Goal: Find specific page/section: Find specific page/section

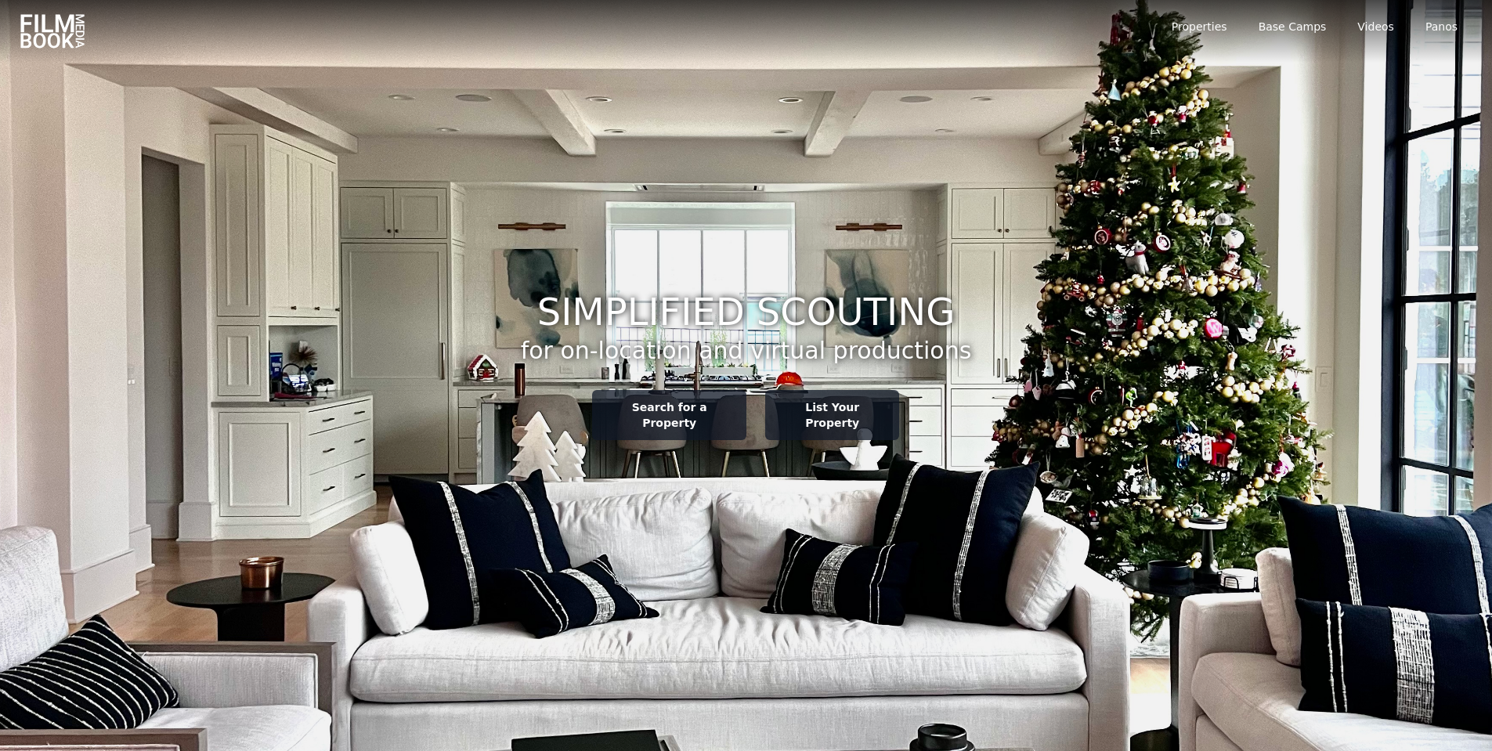
click at [58, 37] on img at bounding box center [52, 32] width 67 height 38
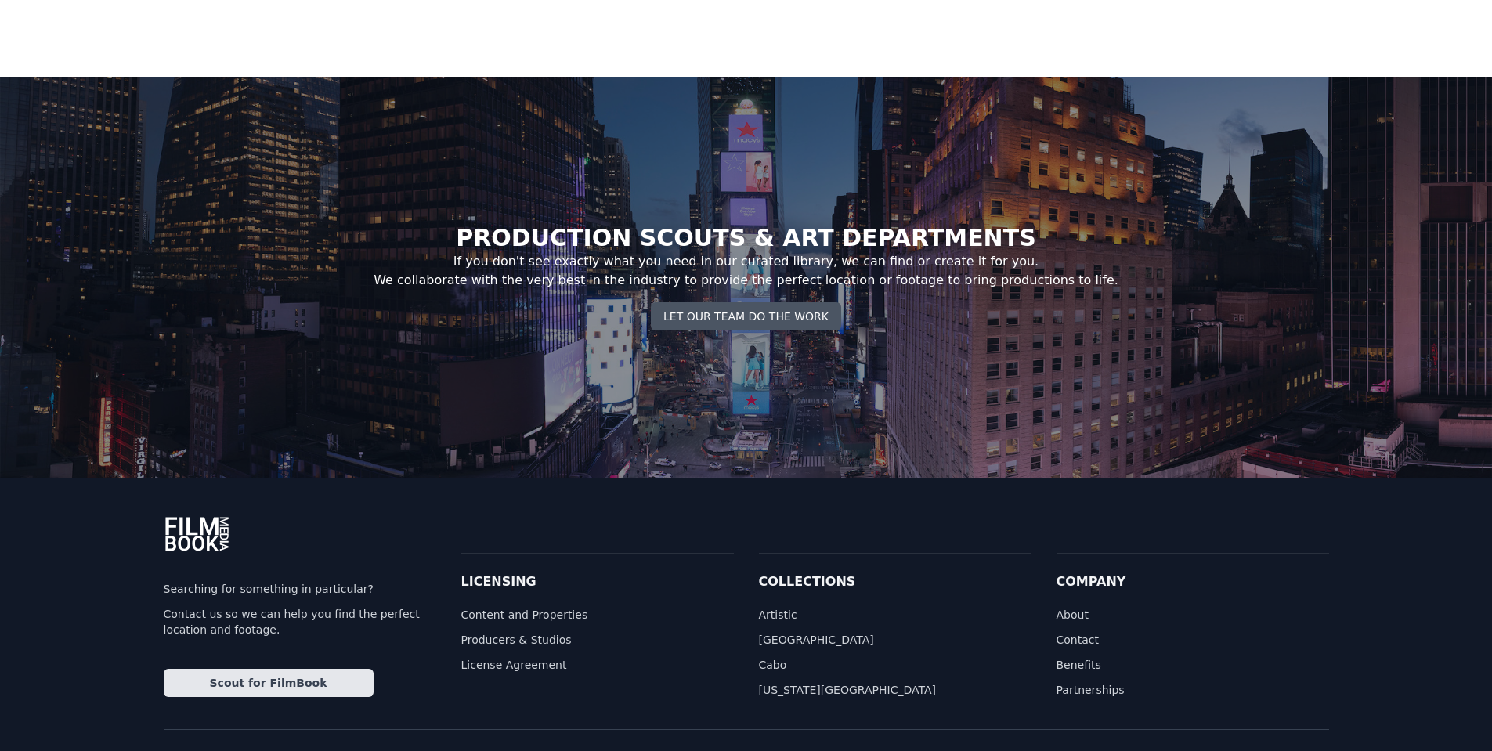
scroll to position [6166, 0]
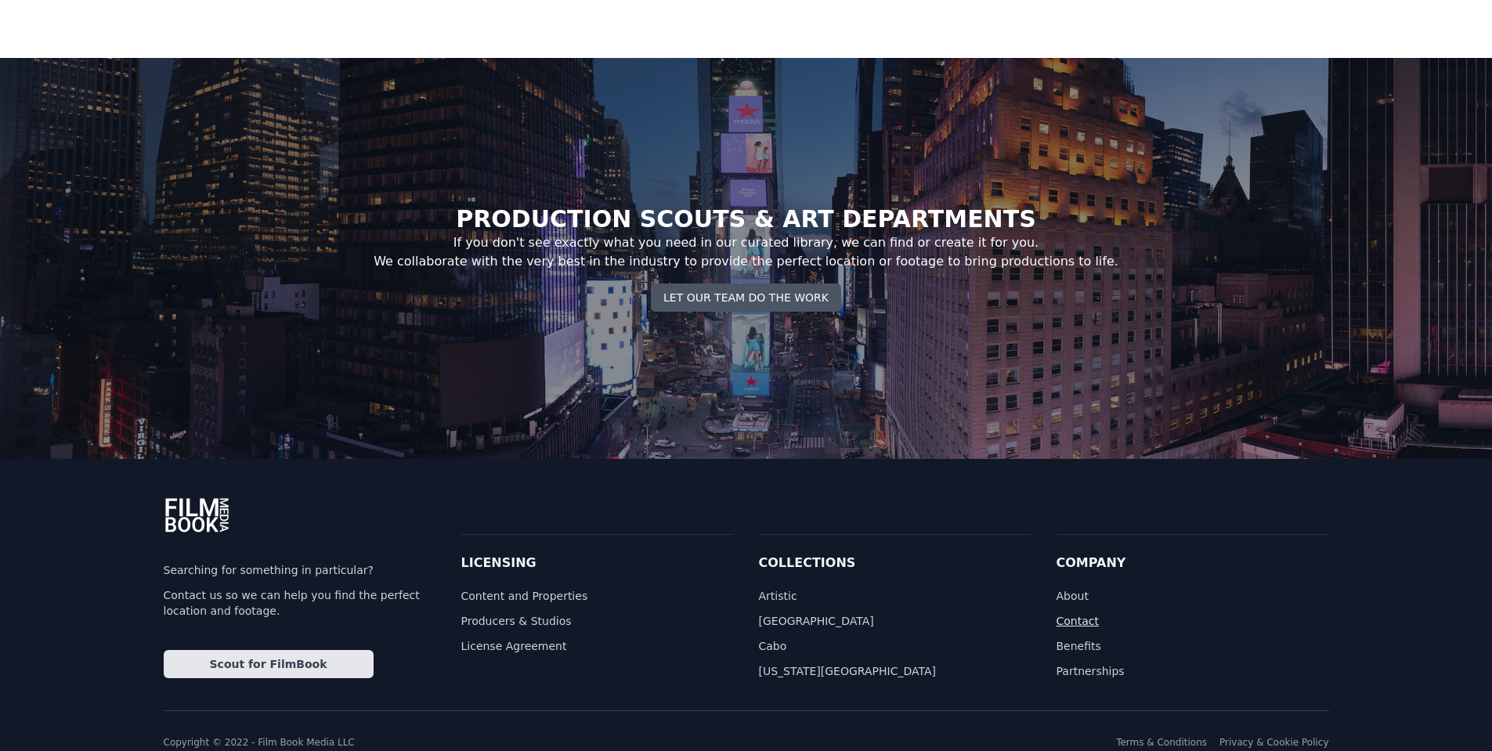
click at [1071, 613] on link "Contact" at bounding box center [1192, 621] width 273 height 16
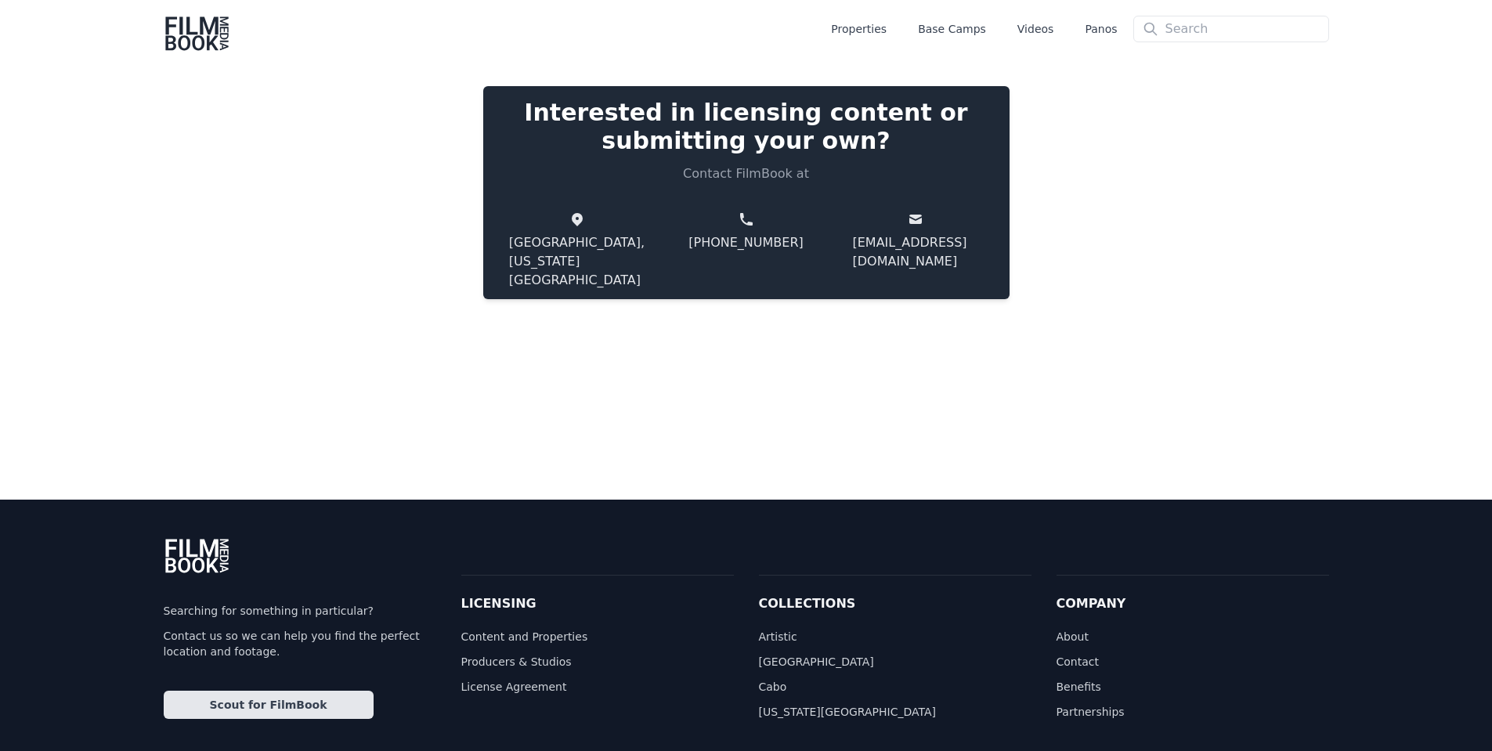
scroll to position [13, 0]
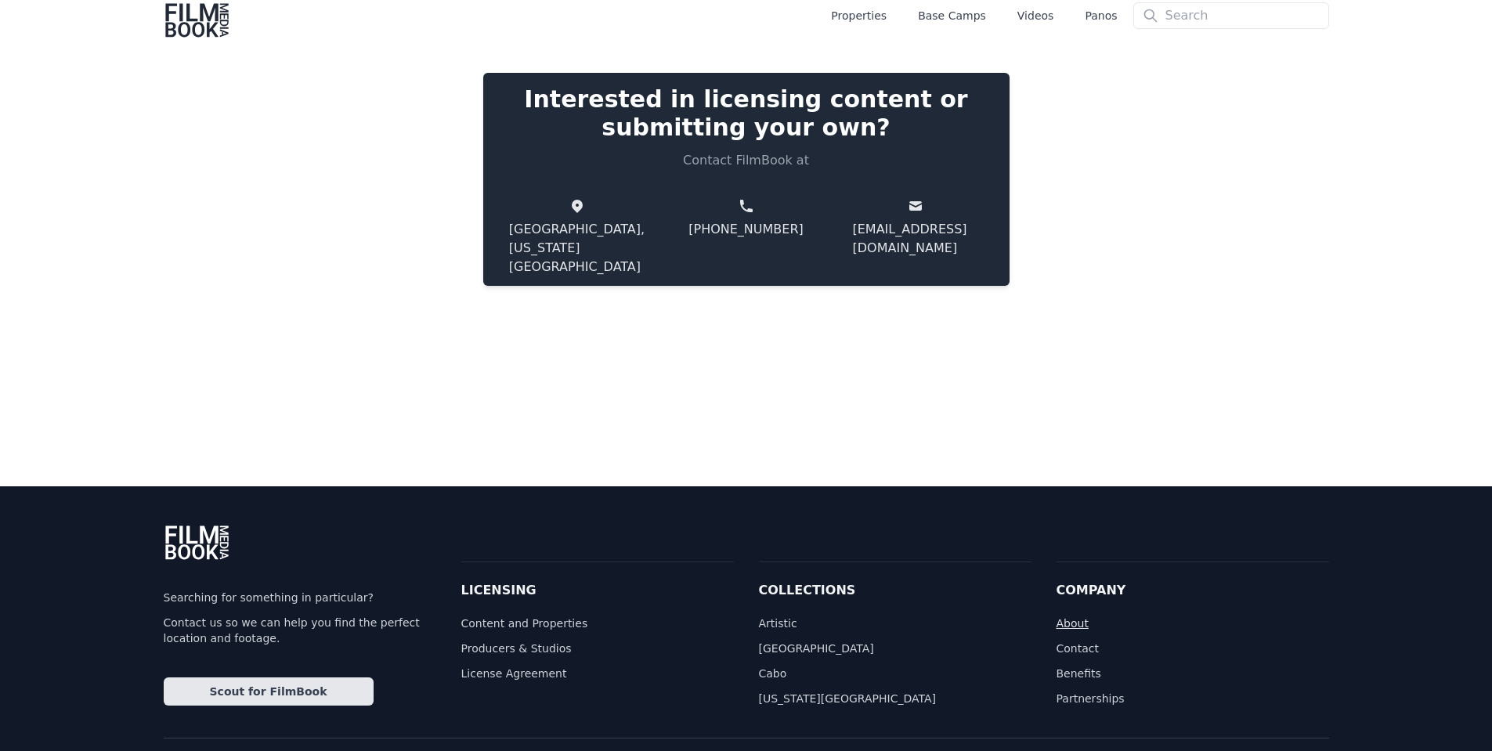
click at [1061, 616] on link "About" at bounding box center [1192, 624] width 273 height 16
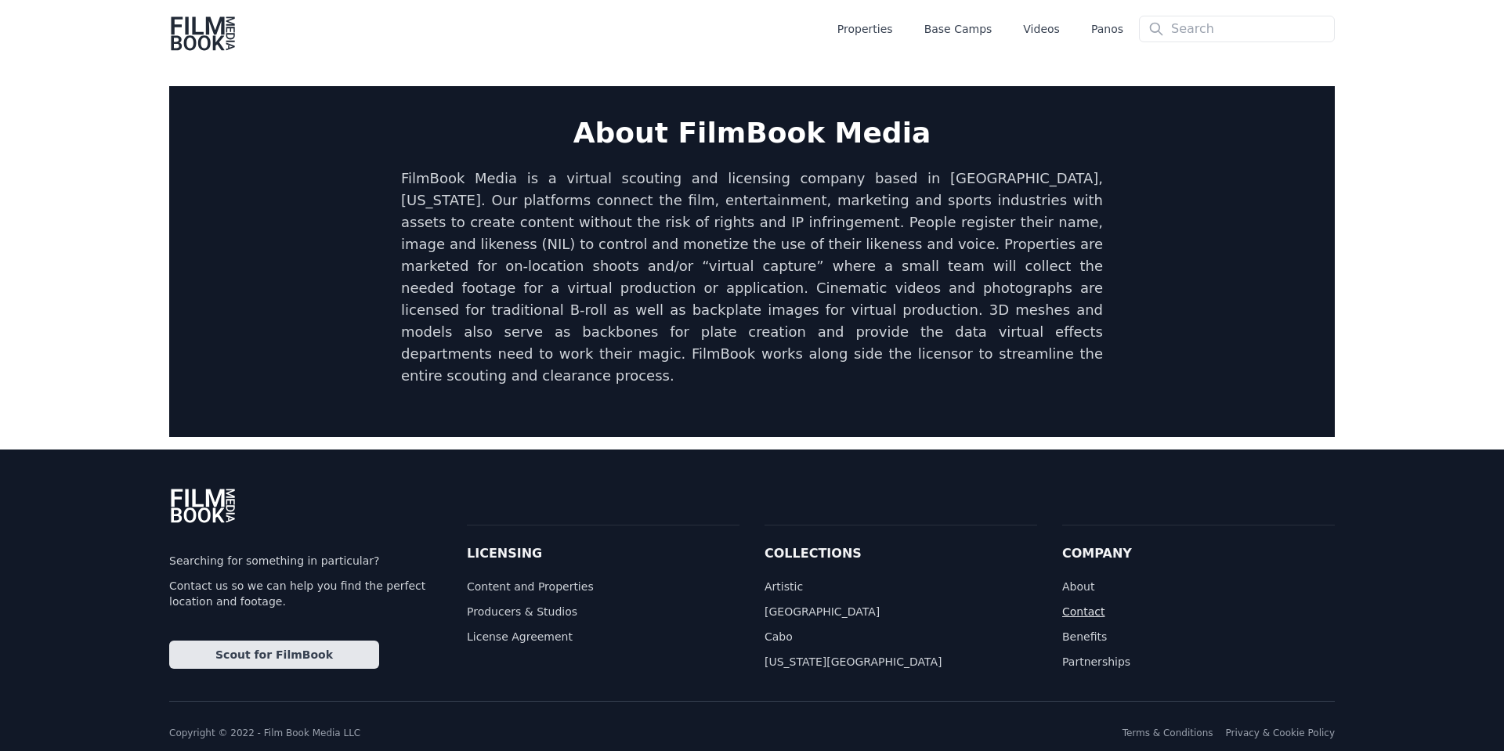
click at [1084, 604] on link "Contact" at bounding box center [1198, 612] width 273 height 16
